Goal: Task Accomplishment & Management: Use online tool/utility

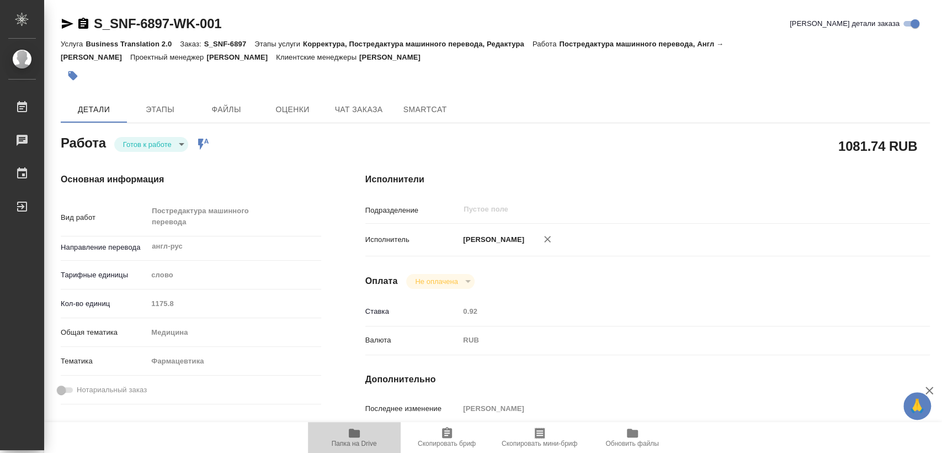
click at [354, 435] on icon "button" at bounding box center [354, 432] width 11 height 9
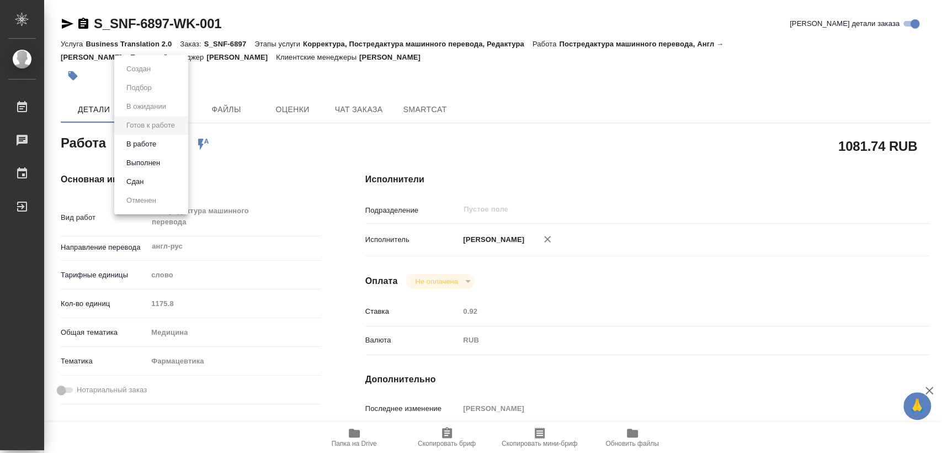
click at [161, 137] on body "🙏 .cls-1 fill:#fff; AWATERA [PERSON_NAME] 0 Чаты График Выйти S_SNF-6897-WK-001…" at bounding box center [471, 226] width 942 height 453
click at [151, 142] on button "В работе" at bounding box center [141, 144] width 36 height 12
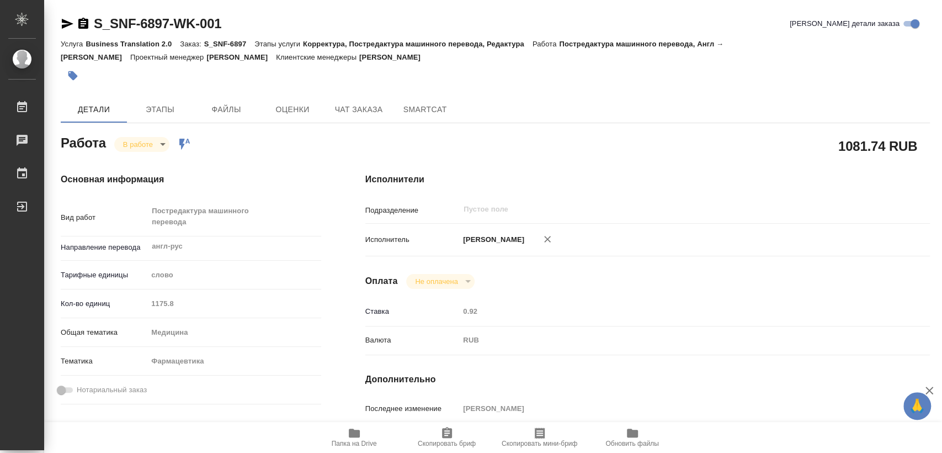
type textarea "x"
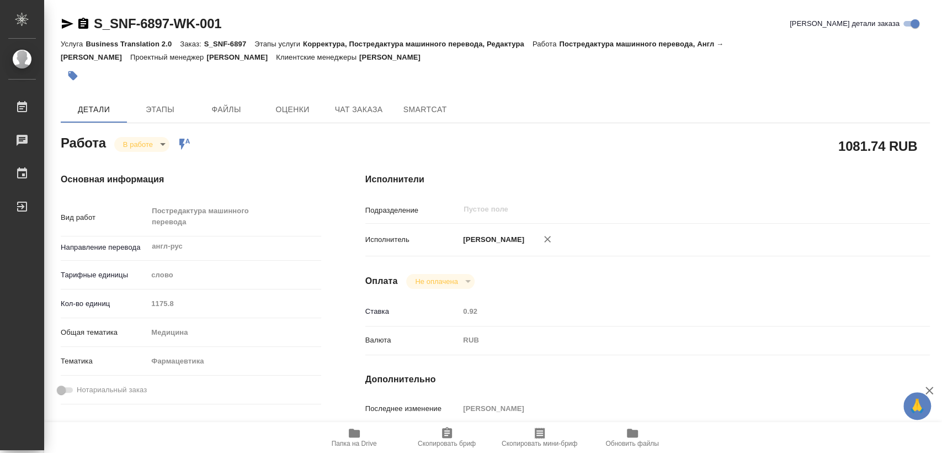
type textarea "x"
